Goal: Find specific page/section: Find specific page/section

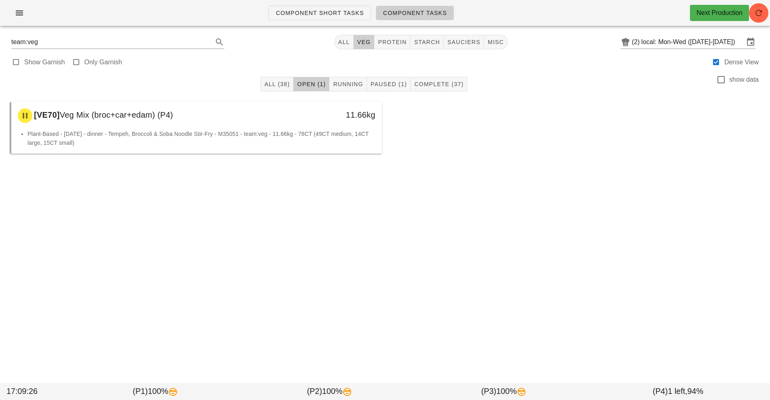
click at [720, 312] on div "Component Short Tasks Component Tasks Next Production team:veg All veg protein …" at bounding box center [385, 200] width 770 height 400
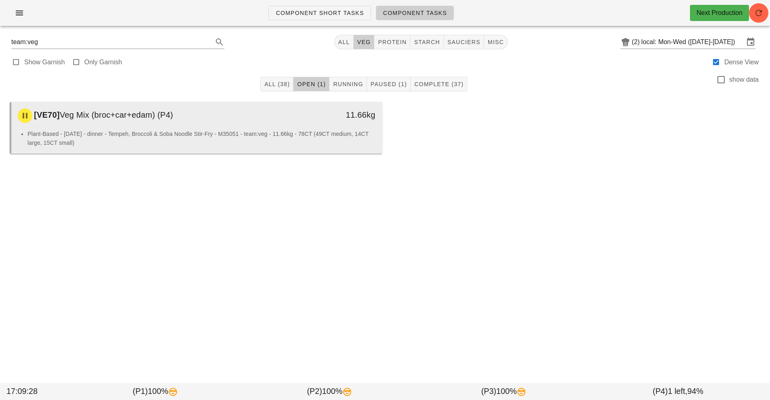
click at [285, 139] on li "Plant-Based - Tuesday - dinner - Tempeh, Broccoli & Soba Noodle Stir-Fry - M350…" at bounding box center [201, 138] width 348 height 18
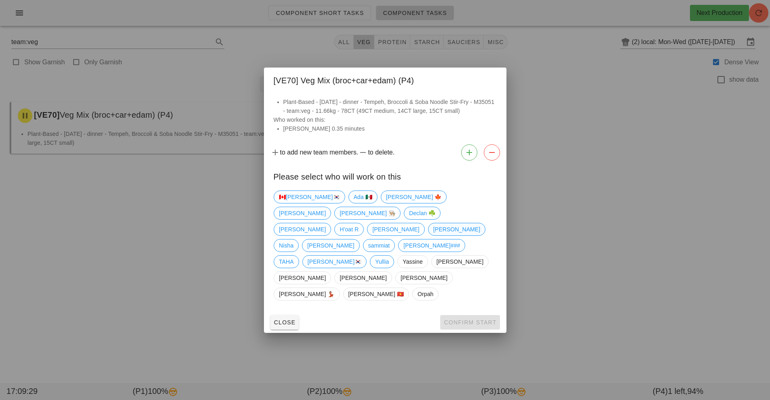
click at [433, 235] on span "nick" at bounding box center [456, 229] width 47 height 12
click at [482, 319] on span "Confirm Start" at bounding box center [469, 322] width 53 height 6
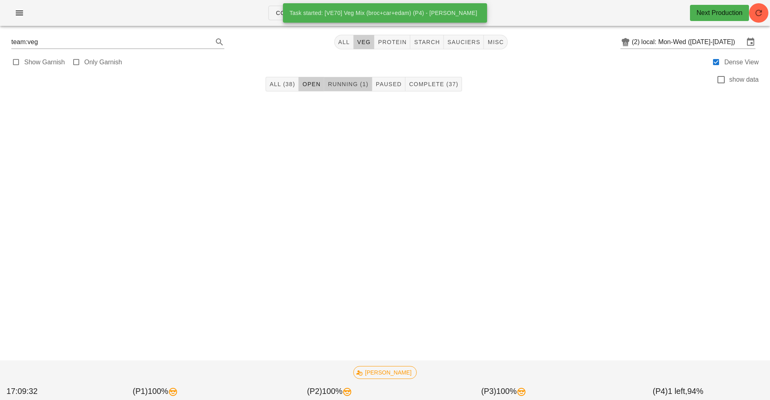
click at [351, 84] on span "Running (1)" at bounding box center [347, 84] width 41 height 6
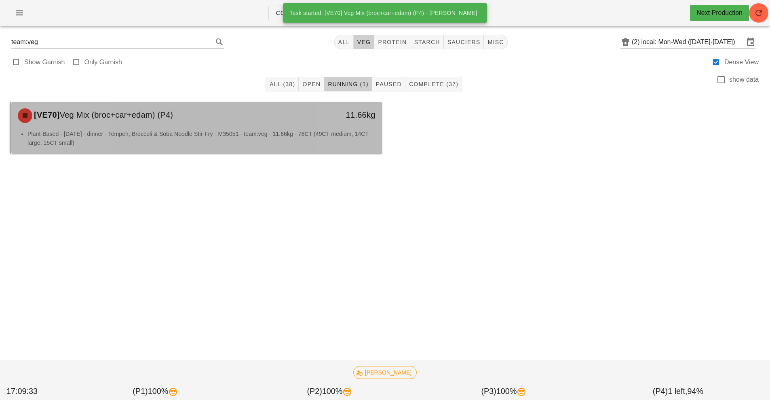
click at [319, 135] on li "Plant-Based - Tuesday - dinner - Tempeh, Broccoli & Soba Noodle Stir-Fry - M350…" at bounding box center [201, 138] width 348 height 18
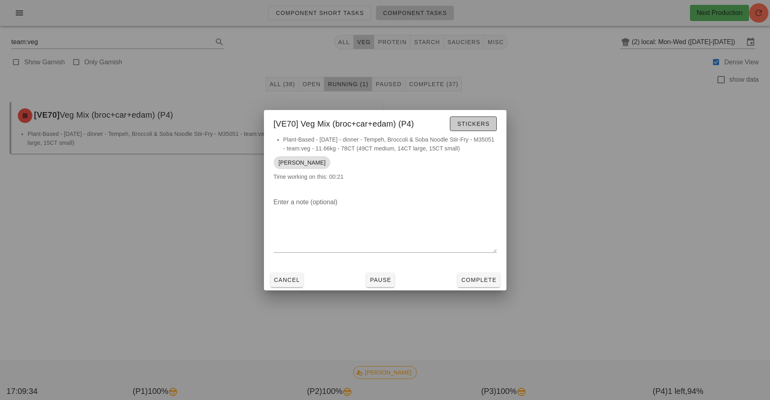
click at [481, 121] on span "Stickers" at bounding box center [473, 123] width 33 height 6
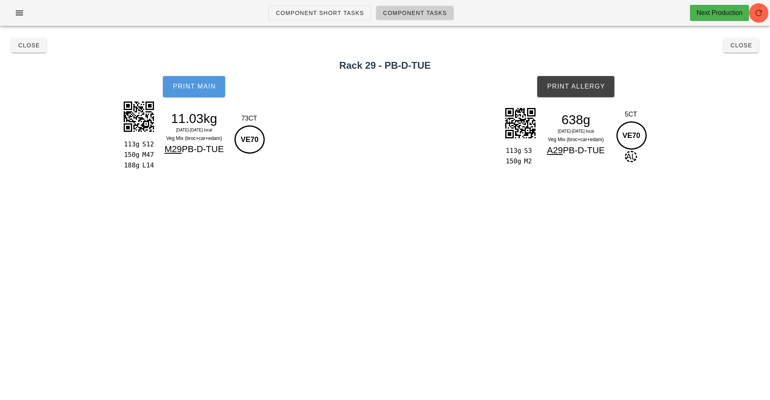
click at [201, 88] on span "Print Main" at bounding box center [194, 86] width 44 height 7
click at [208, 83] on span "Print Main" at bounding box center [194, 86] width 44 height 7
click at [597, 90] on button "Print Allergy" at bounding box center [575, 86] width 77 height 21
click at [595, 267] on div "Component Short Tasks Component Tasks Next Production team:veg All veg protein …" at bounding box center [385, 200] width 770 height 400
click at [596, 288] on div "Component Short Tasks Component Tasks Next Production team:veg All veg protein …" at bounding box center [385, 200] width 770 height 400
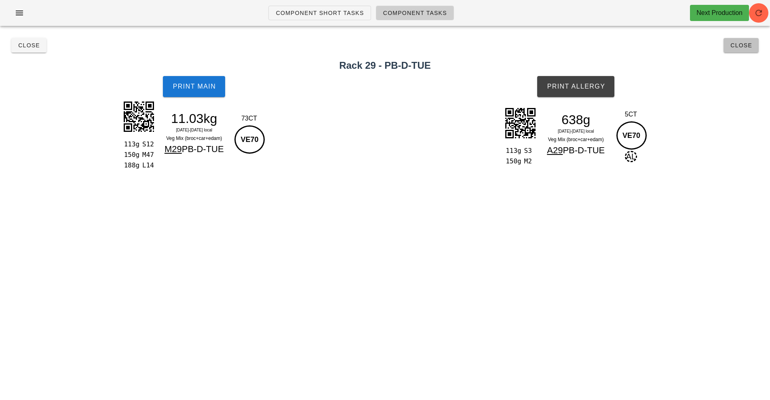
click at [740, 47] on span "Close" at bounding box center [741, 45] width 22 height 6
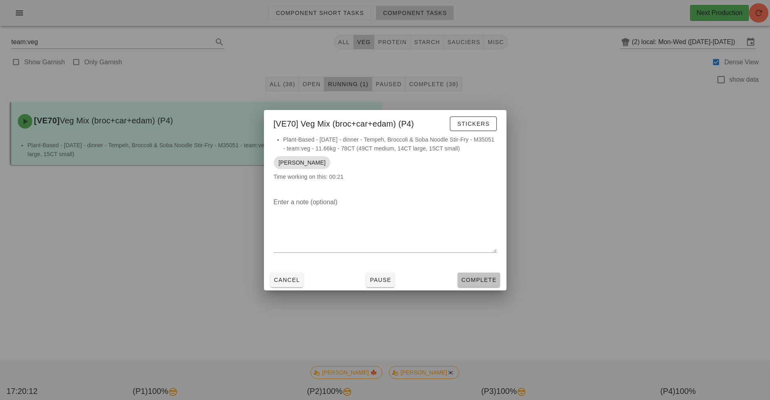
click at [478, 282] on span "Complete" at bounding box center [479, 279] width 36 height 6
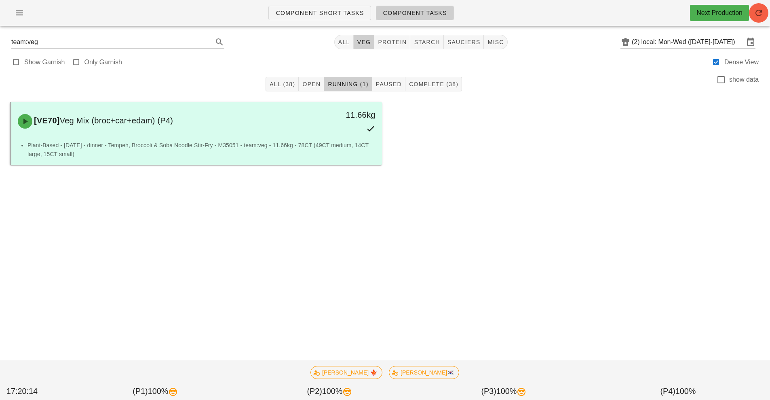
click at [766, 16] on span "button" at bounding box center [758, 13] width 19 height 10
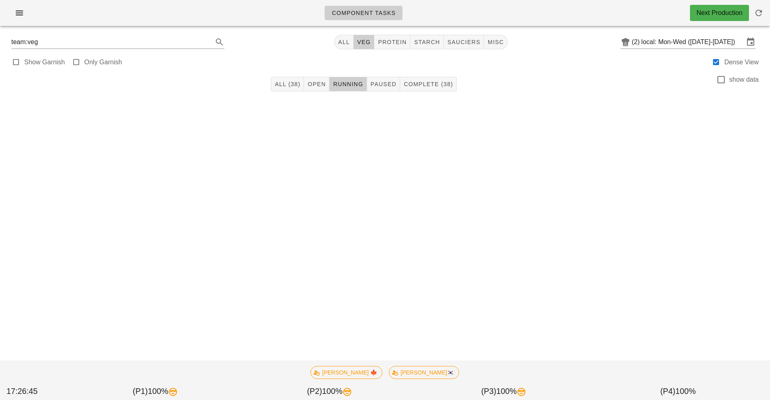
click at [335, 145] on div "All (38) Open Running Paused Complete (38) show data Adam 🍁 wayne🇰🇷 17:26:45 (P…" at bounding box center [385, 110] width 760 height 79
click at [23, 19] on button "button" at bounding box center [19, 13] width 26 height 15
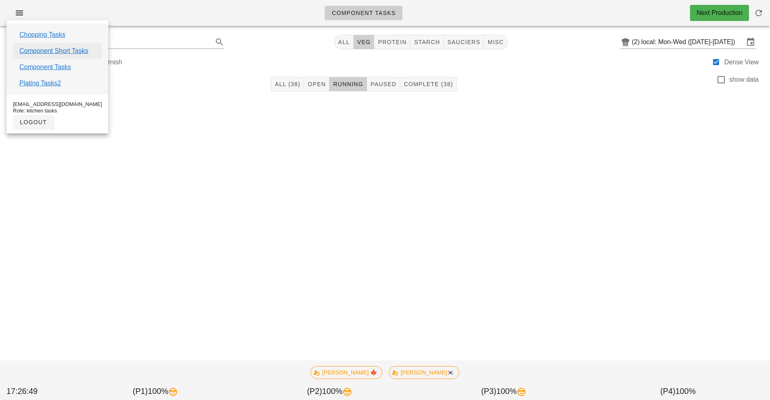
click at [58, 50] on link "Component Short Tasks" at bounding box center [53, 51] width 69 height 10
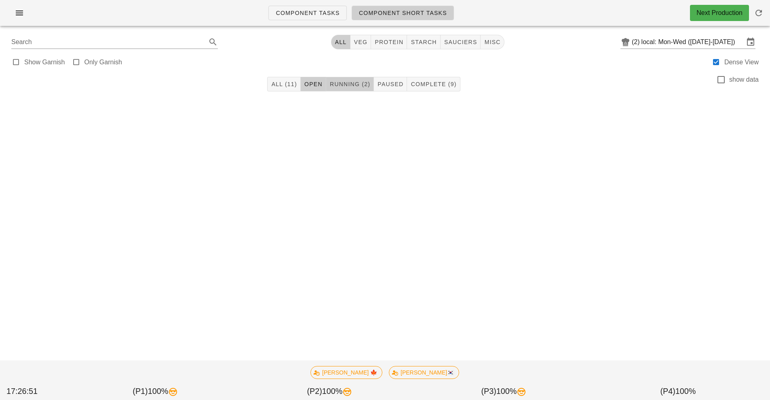
click at [357, 85] on span "Running (2)" at bounding box center [349, 84] width 41 height 6
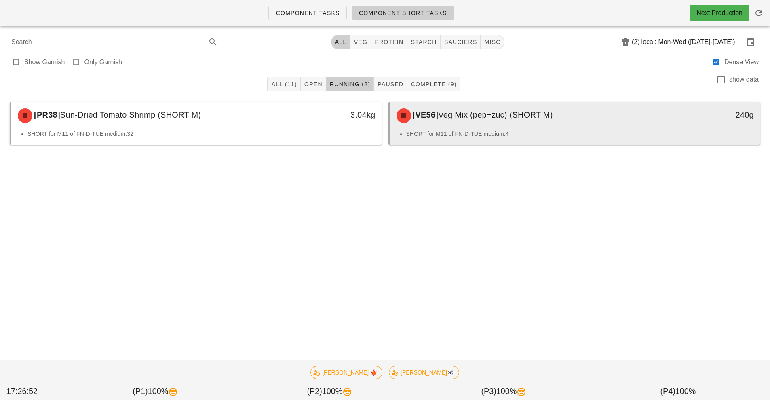
click at [519, 136] on li "SHORT for M11 of FN-D-TUE medium:4" at bounding box center [580, 133] width 348 height 9
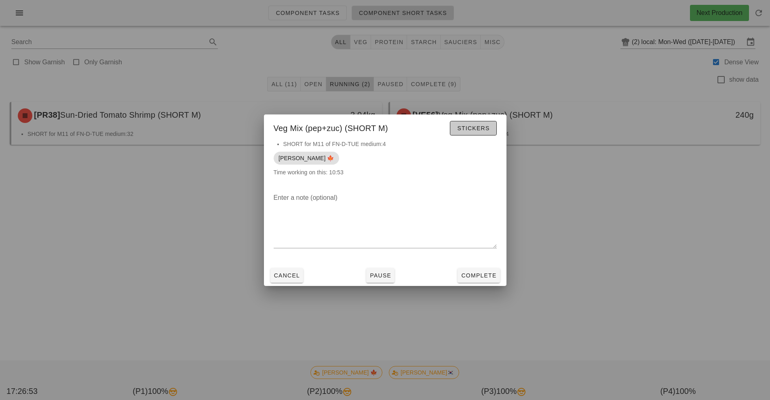
click at [473, 130] on span "Stickers" at bounding box center [473, 128] width 33 height 6
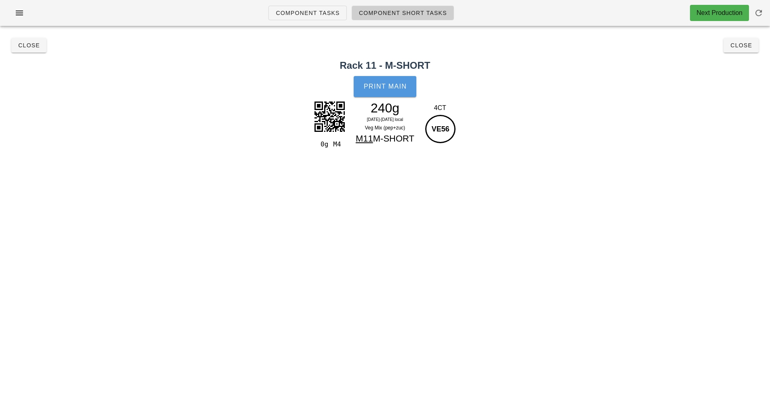
click at [395, 79] on button "Print Main" at bounding box center [385, 86] width 62 height 21
click at [30, 47] on span "Close" at bounding box center [29, 45] width 22 height 6
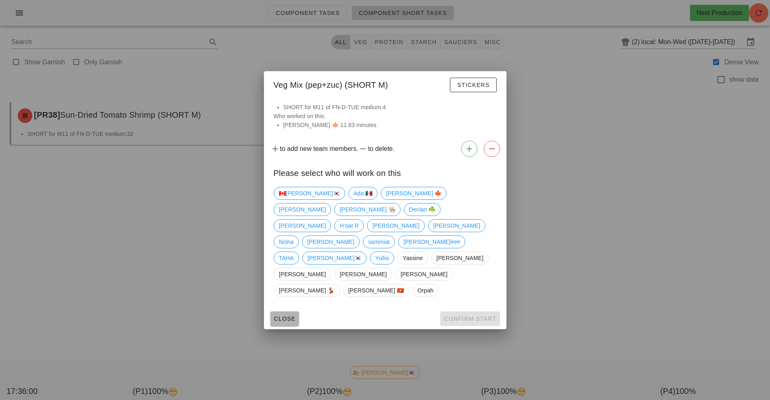
click at [290, 315] on span "Close" at bounding box center [285, 318] width 22 height 6
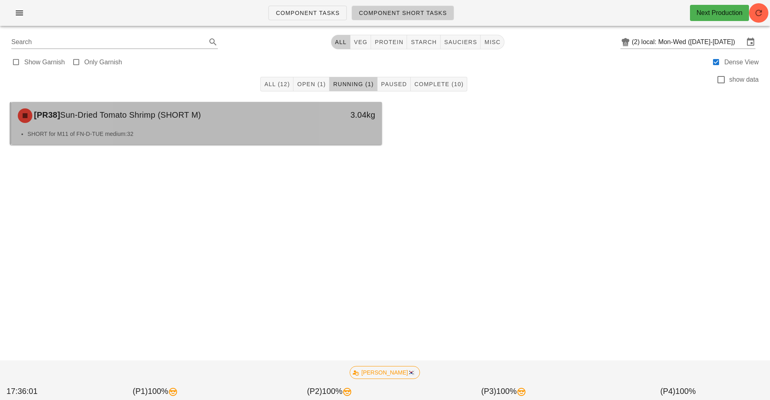
click at [306, 117] on div "3.04kg" at bounding box center [334, 114] width 82 height 13
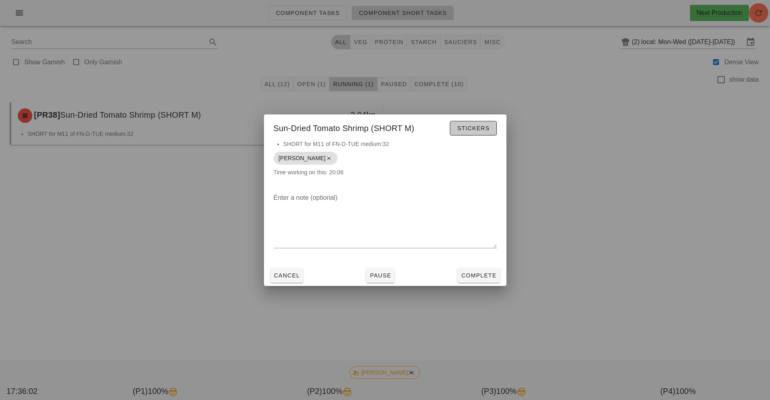
click at [487, 134] on button "Stickers" at bounding box center [473, 128] width 46 height 15
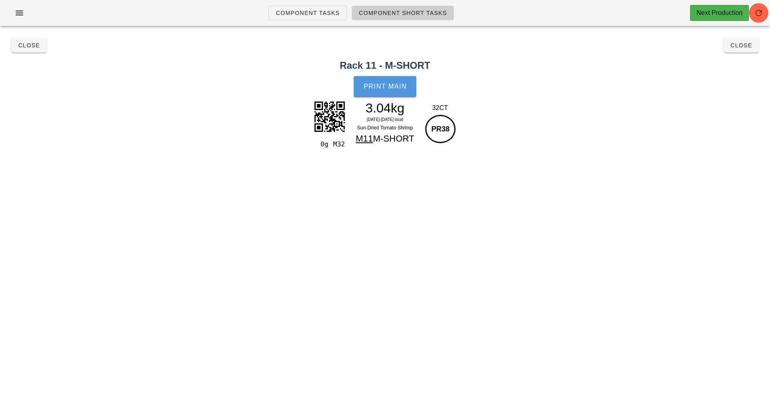
click at [406, 84] on span "Print Main" at bounding box center [385, 86] width 44 height 7
click at [19, 46] on span "Close" at bounding box center [29, 45] width 22 height 6
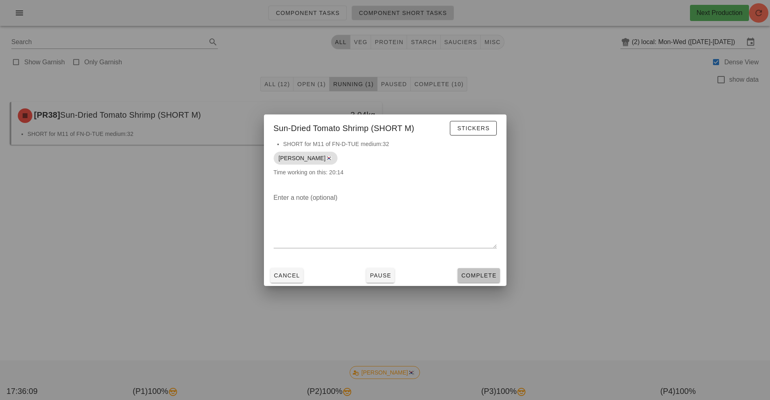
click at [486, 276] on span "Complete" at bounding box center [479, 275] width 36 height 6
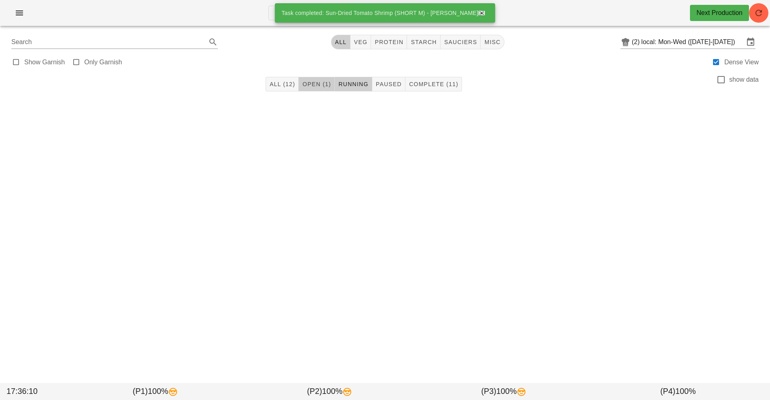
click at [318, 82] on span "Open (1)" at bounding box center [316, 84] width 29 height 6
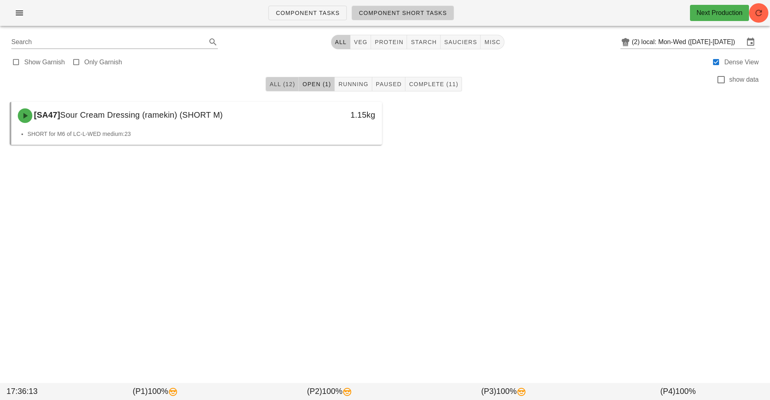
click at [284, 87] on span "All (12)" at bounding box center [282, 84] width 26 height 6
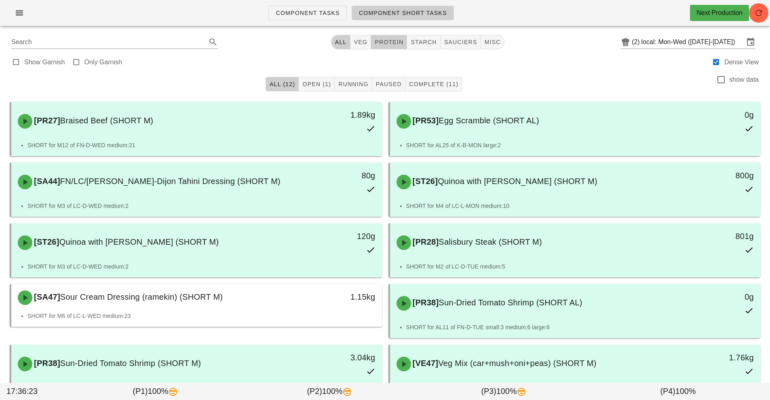
click at [393, 43] on span "protein" at bounding box center [388, 42] width 29 height 6
type input "team:protein"
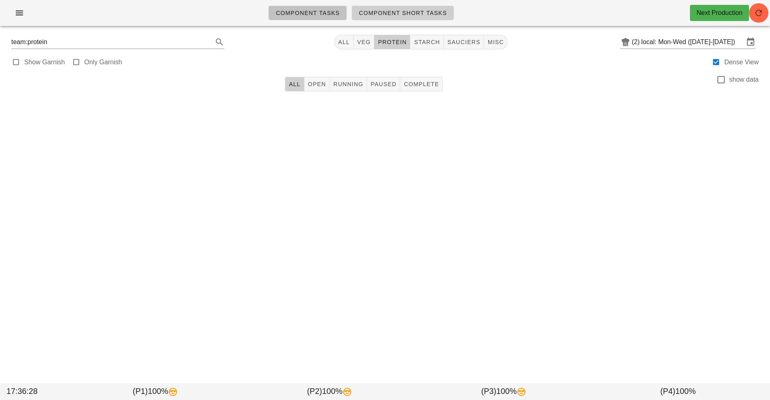
click at [293, 12] on span "Component Tasks" at bounding box center [307, 13] width 64 height 6
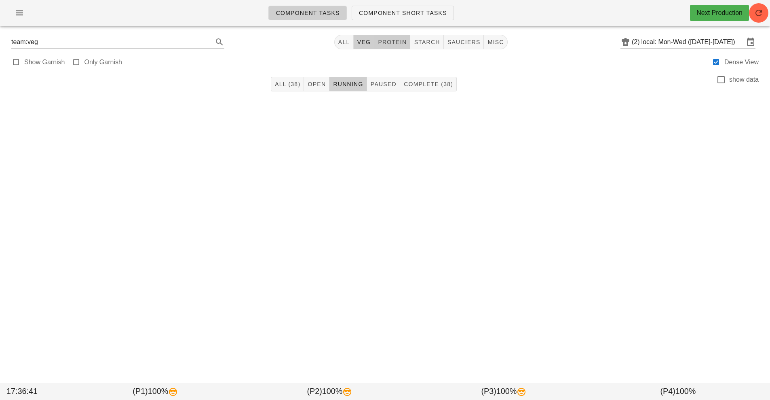
click at [393, 43] on span "protein" at bounding box center [391, 42] width 29 height 6
type input "team:protein"
click at [308, 14] on span "Component Tasks" at bounding box center [307, 13] width 64 height 6
click at [649, 45] on input "local: Mon-Wed ([DATE]-[DATE])" at bounding box center [692, 42] width 103 height 13
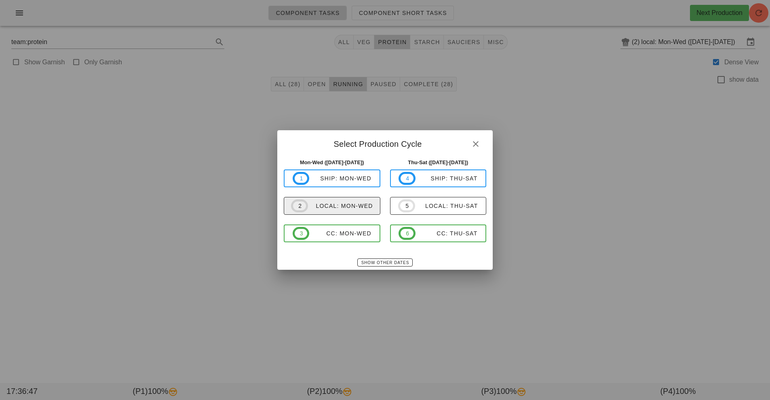
click at [365, 208] on div "local: Mon-Wed" at bounding box center [340, 205] width 65 height 6
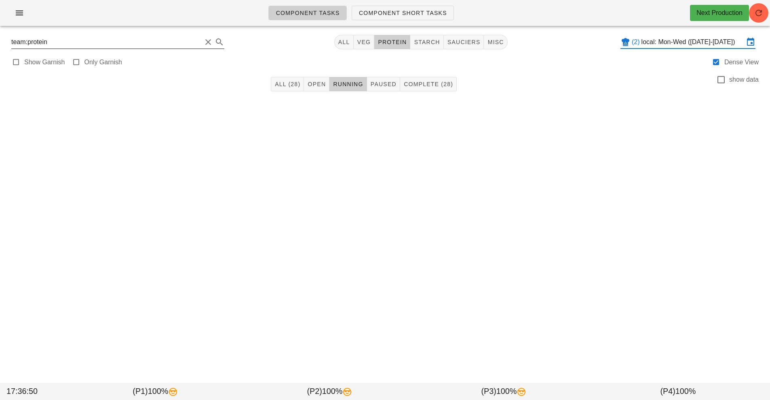
click at [154, 43] on input "team:protein" at bounding box center [106, 42] width 190 height 13
click at [213, 40] on button "Clear Search" at bounding box center [208, 42] width 10 height 10
click at [16, 17] on icon "button" at bounding box center [20, 13] width 10 height 10
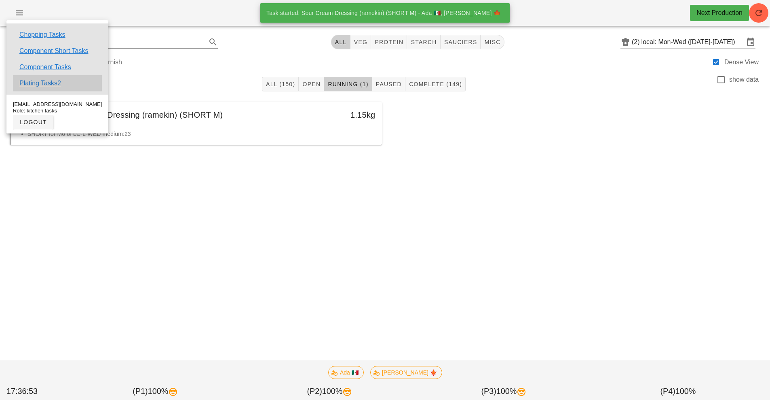
click at [74, 77] on div "Plating Tasks2" at bounding box center [57, 83] width 89 height 16
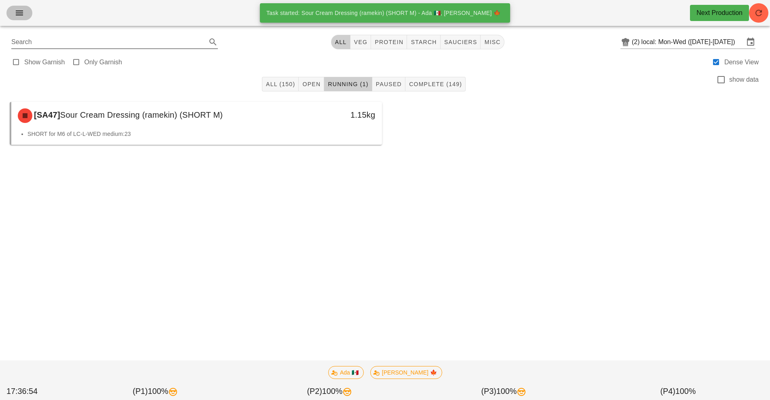
click at [29, 15] on button "button" at bounding box center [19, 13] width 26 height 15
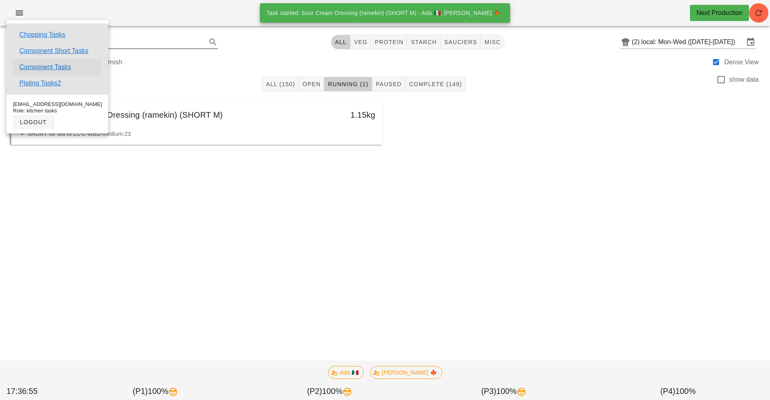
click at [65, 66] on link "Component Tasks" at bounding box center [45, 67] width 52 height 10
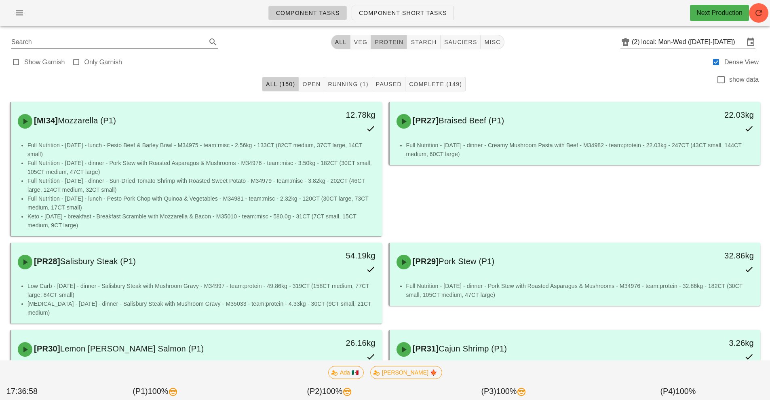
click at [394, 39] on span "protein" at bounding box center [388, 42] width 29 height 6
type input "team:protein"
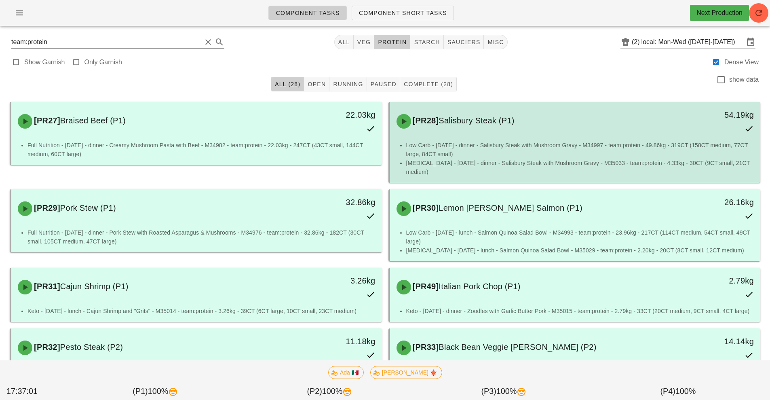
click at [568, 145] on li "Low Carb - Tuesday - dinner - Salisbury Steak with Mushroom Gravy - M34997 - te…" at bounding box center [580, 150] width 348 height 18
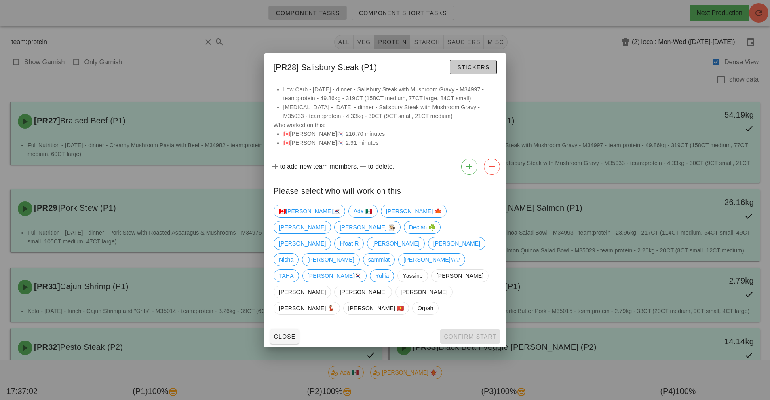
click at [483, 74] on button "Stickers" at bounding box center [473, 67] width 46 height 15
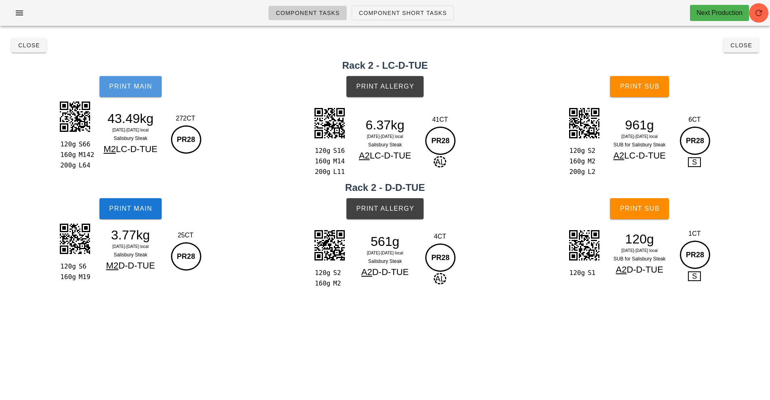
click at [146, 93] on button "Print Main" at bounding box center [130, 86] width 62 height 21
click at [755, 46] on button "Close" at bounding box center [740, 45] width 35 height 15
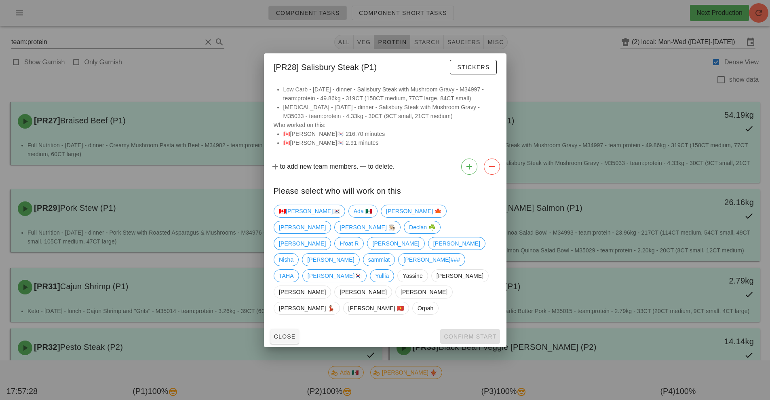
click at [558, 77] on div at bounding box center [385, 200] width 770 height 400
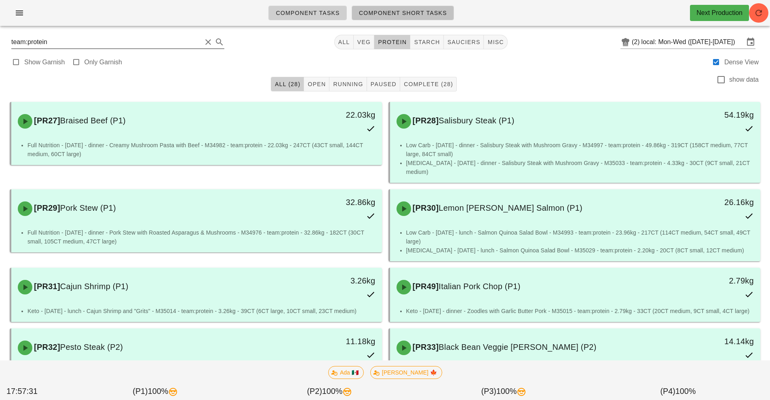
click at [410, 13] on span "Component Short Tasks" at bounding box center [402, 13] width 88 height 6
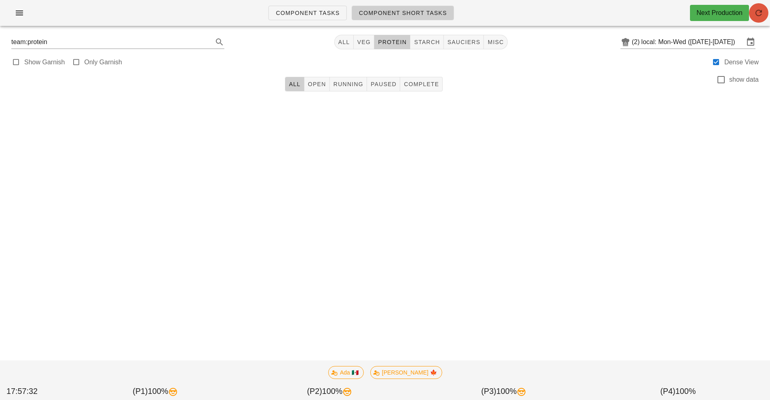
click at [758, 12] on icon "button" at bounding box center [758, 13] width 10 height 10
click at [696, 44] on input "local: Mon-Wed ([DATE]-[DATE])" at bounding box center [692, 42] width 103 height 13
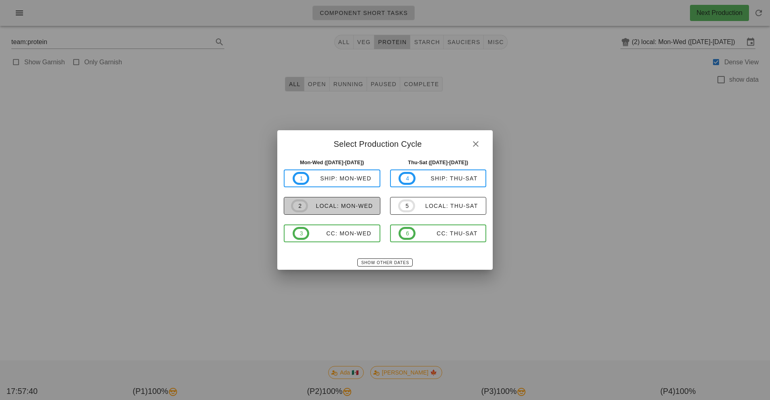
click at [369, 207] on div "local: Mon-Wed" at bounding box center [340, 205] width 65 height 6
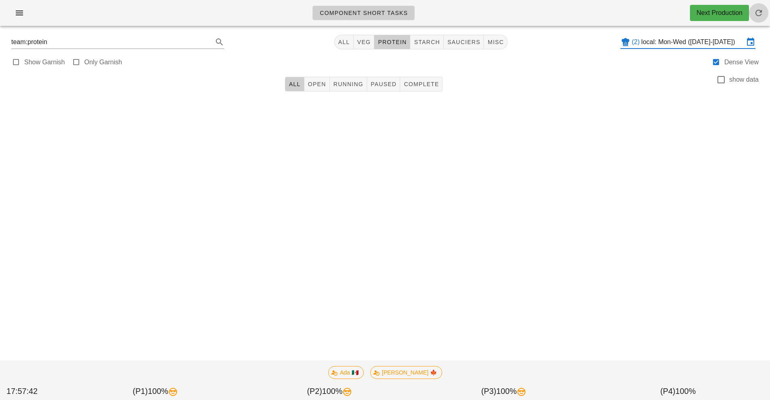
click at [763, 18] on button "button" at bounding box center [758, 12] width 19 height 19
click at [348, 43] on span "All" at bounding box center [344, 42] width 12 height 6
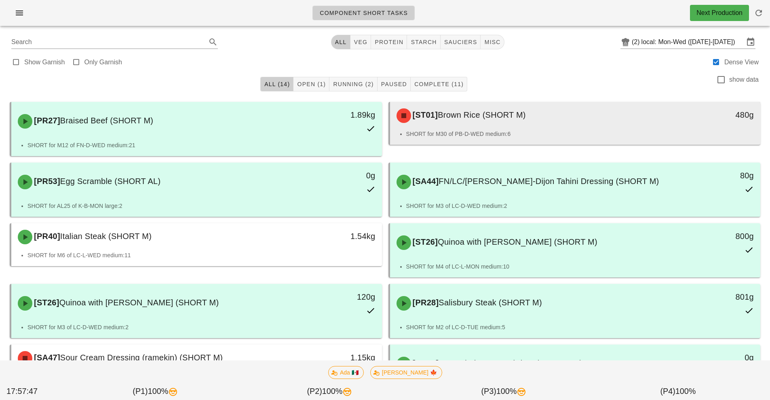
click at [488, 126] on div "[ST01] Brown Rice (SHORT M)" at bounding box center [528, 115] width 275 height 24
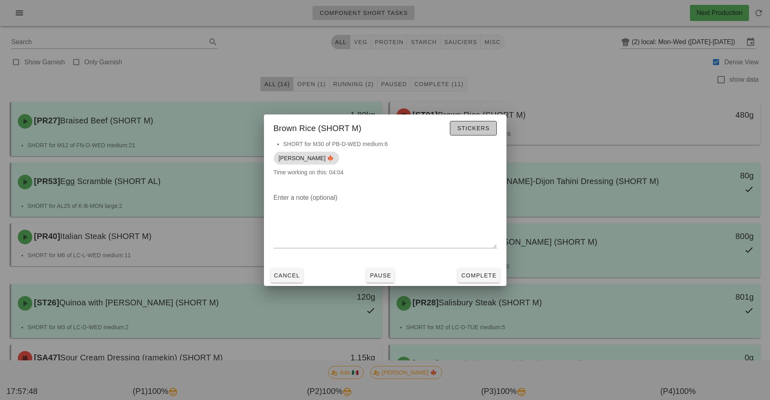
click at [487, 134] on button "Stickers" at bounding box center [473, 128] width 46 height 15
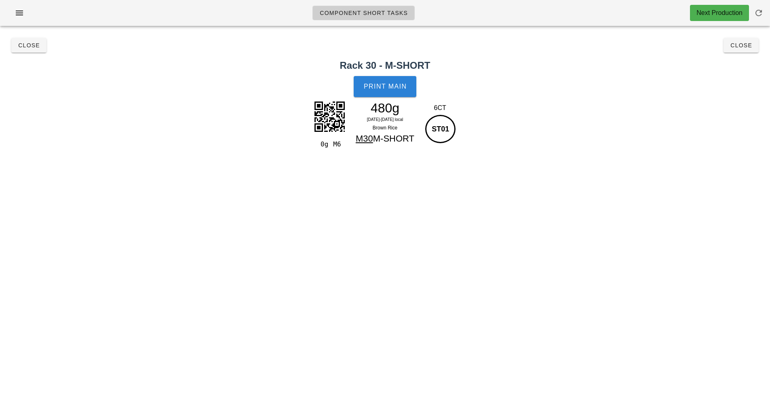
click at [386, 92] on button "Print Main" at bounding box center [385, 86] width 62 height 21
click at [747, 52] on button "Close" at bounding box center [740, 45] width 35 height 15
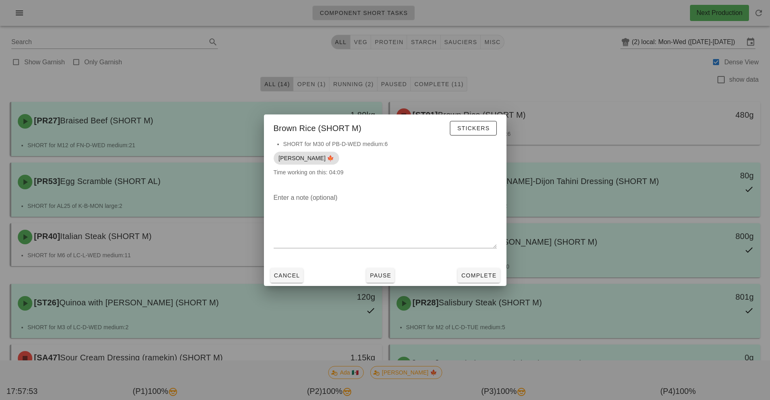
click at [640, 134] on div at bounding box center [385, 200] width 770 height 400
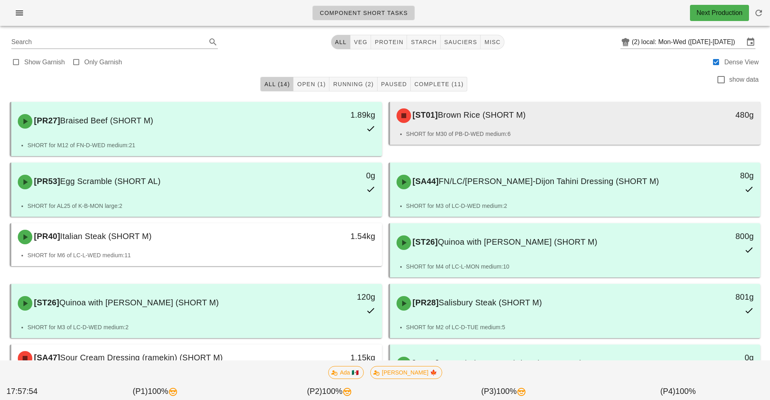
click at [562, 116] on div "[ST01] Brown Rice (SHORT M)" at bounding box center [528, 115] width 275 height 24
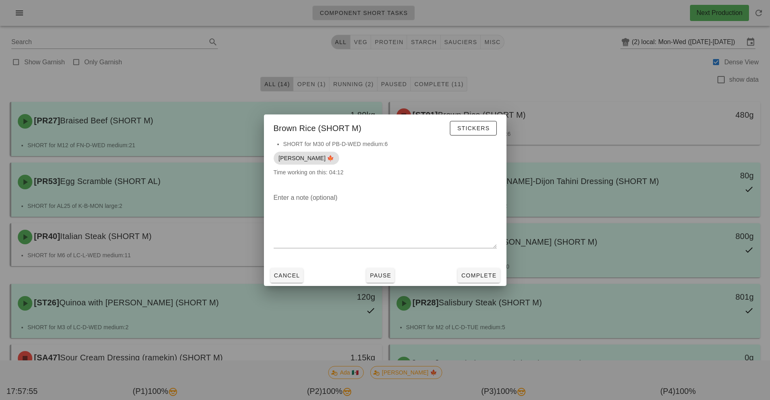
click at [487, 285] on div "Cancel Pause Complete" at bounding box center [385, 275] width 242 height 21
click at [480, 274] on span "Complete" at bounding box center [479, 275] width 36 height 6
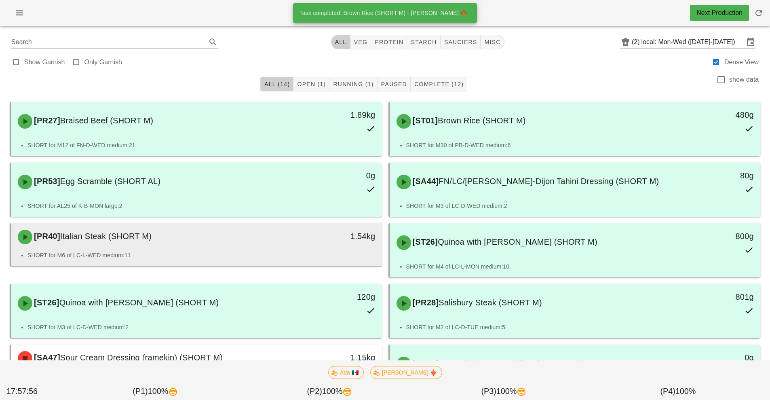
click at [282, 254] on li "SHORT for M6 of LC-L-WED medium:11" at bounding box center [201, 254] width 348 height 9
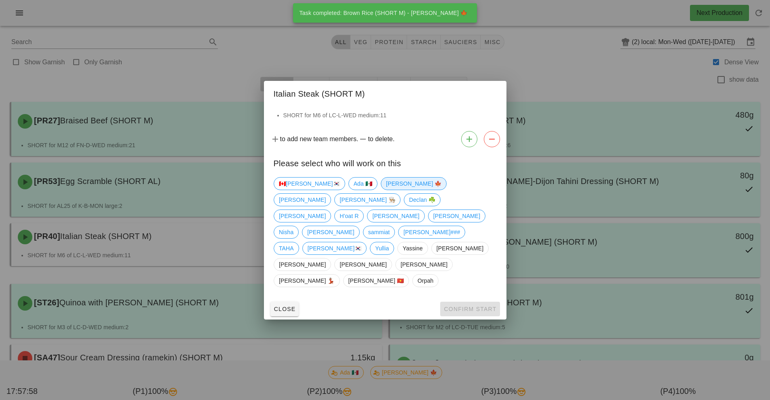
click at [380, 190] on span "[PERSON_NAME] 🍁" at bounding box center [413, 183] width 66 height 13
click at [483, 301] on button "Confirm Start" at bounding box center [469, 308] width 59 height 15
